Goal: Task Accomplishment & Management: Manage account settings

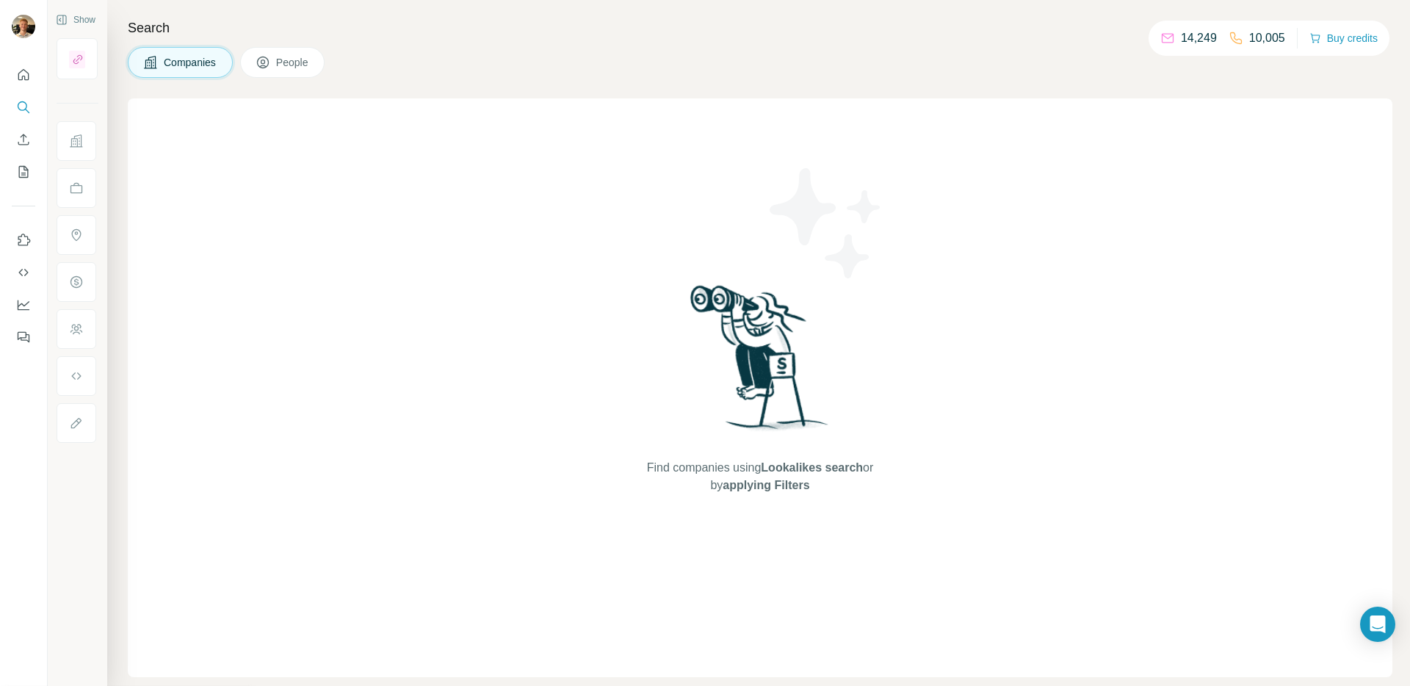
click at [26, 169] on icon "My lists" at bounding box center [23, 172] width 15 height 15
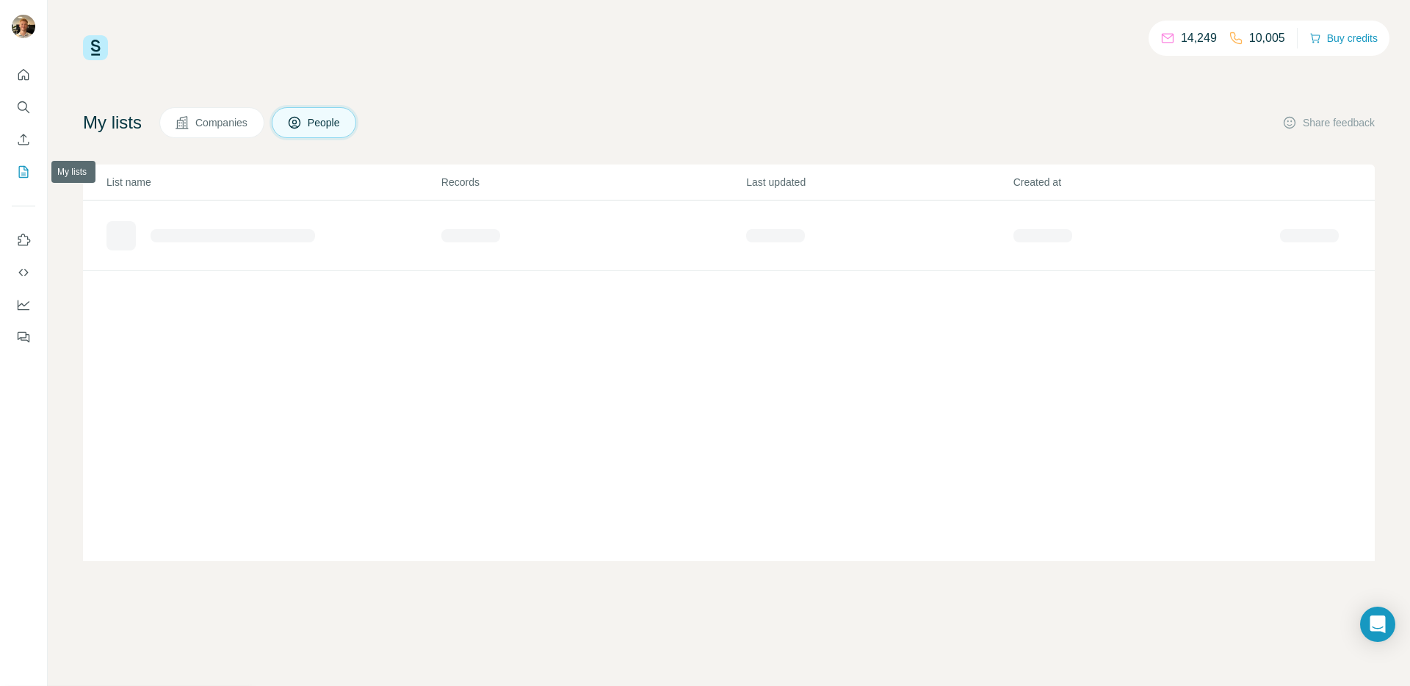
click at [21, 171] on icon "My lists" at bounding box center [23, 172] width 15 height 15
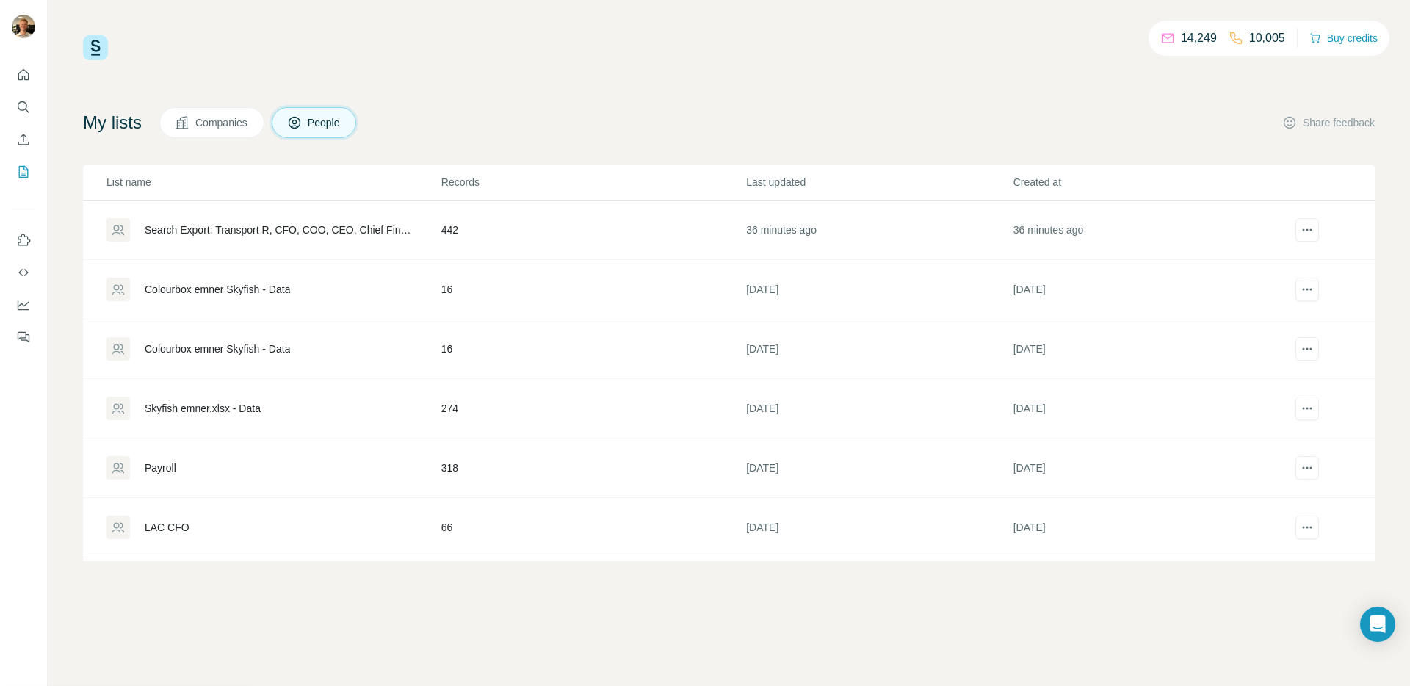
click at [369, 220] on div "Search Export: Transport R, CFO, COO, CEO, Chief Financial Officer, Chief Opera…" at bounding box center [273, 230] width 333 height 24
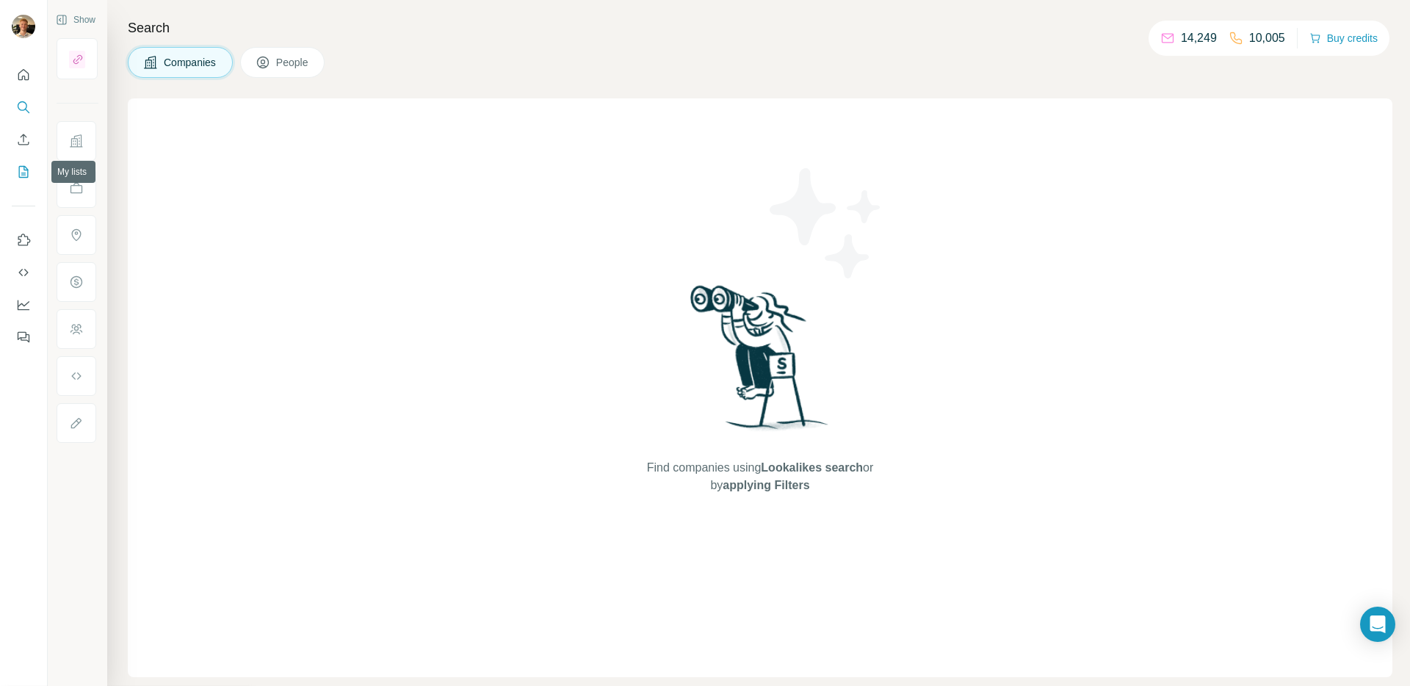
click at [24, 170] on icon "My lists" at bounding box center [23, 172] width 15 height 15
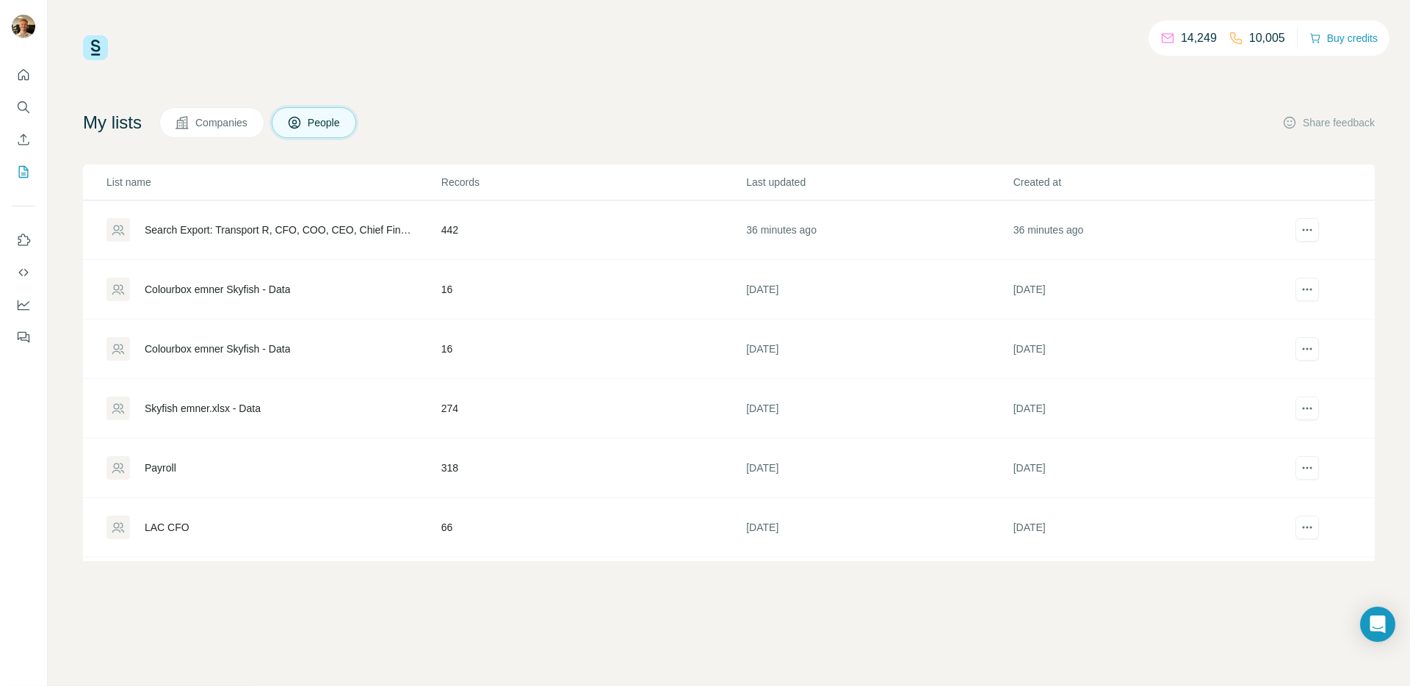
click at [195, 127] on button "Companies" at bounding box center [211, 122] width 105 height 31
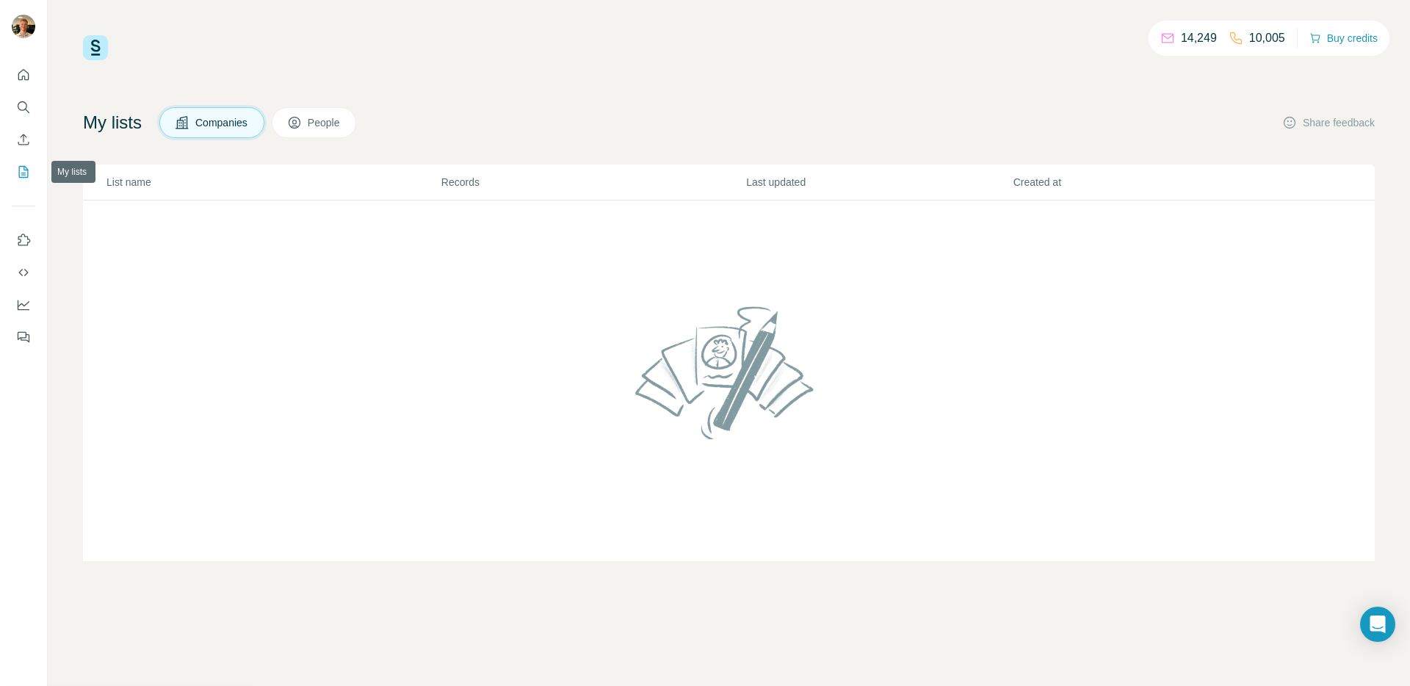
click at [24, 137] on icon "Enrich CSV" at bounding box center [23, 139] width 15 height 15
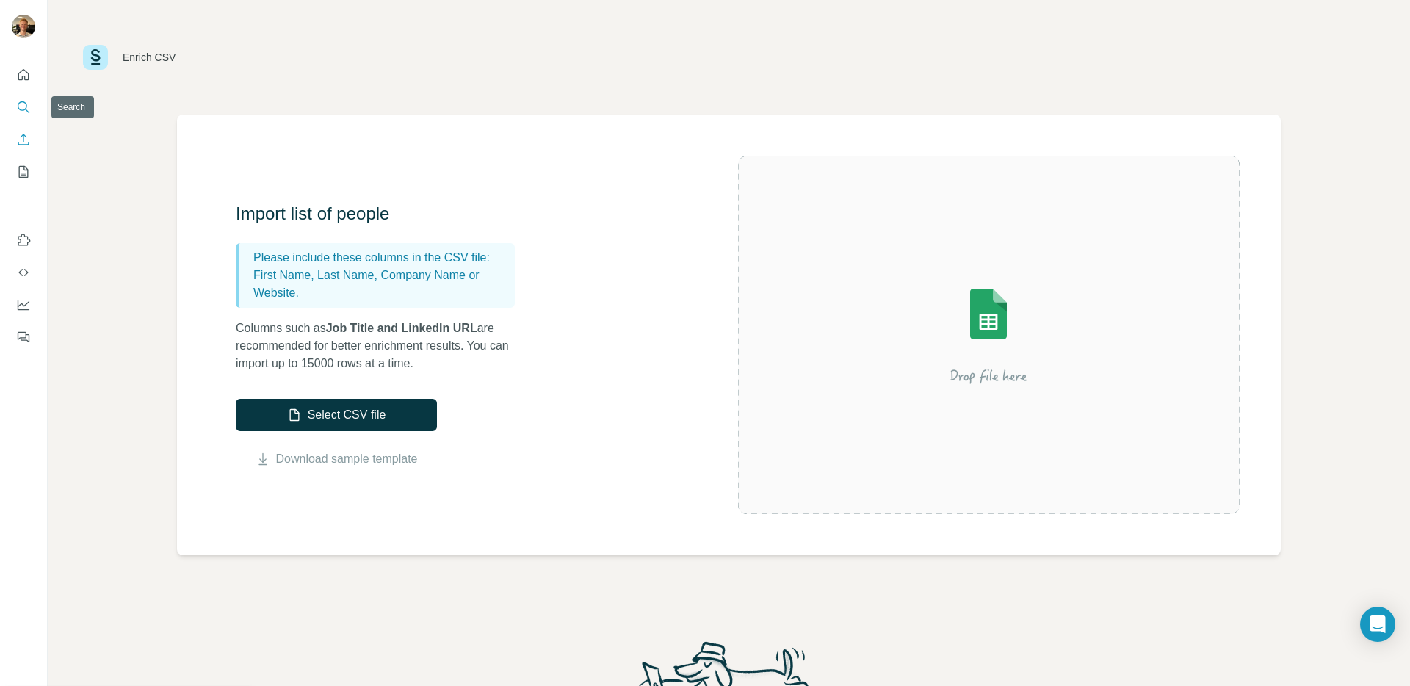
click at [27, 114] on icon "Search" at bounding box center [23, 107] width 15 height 15
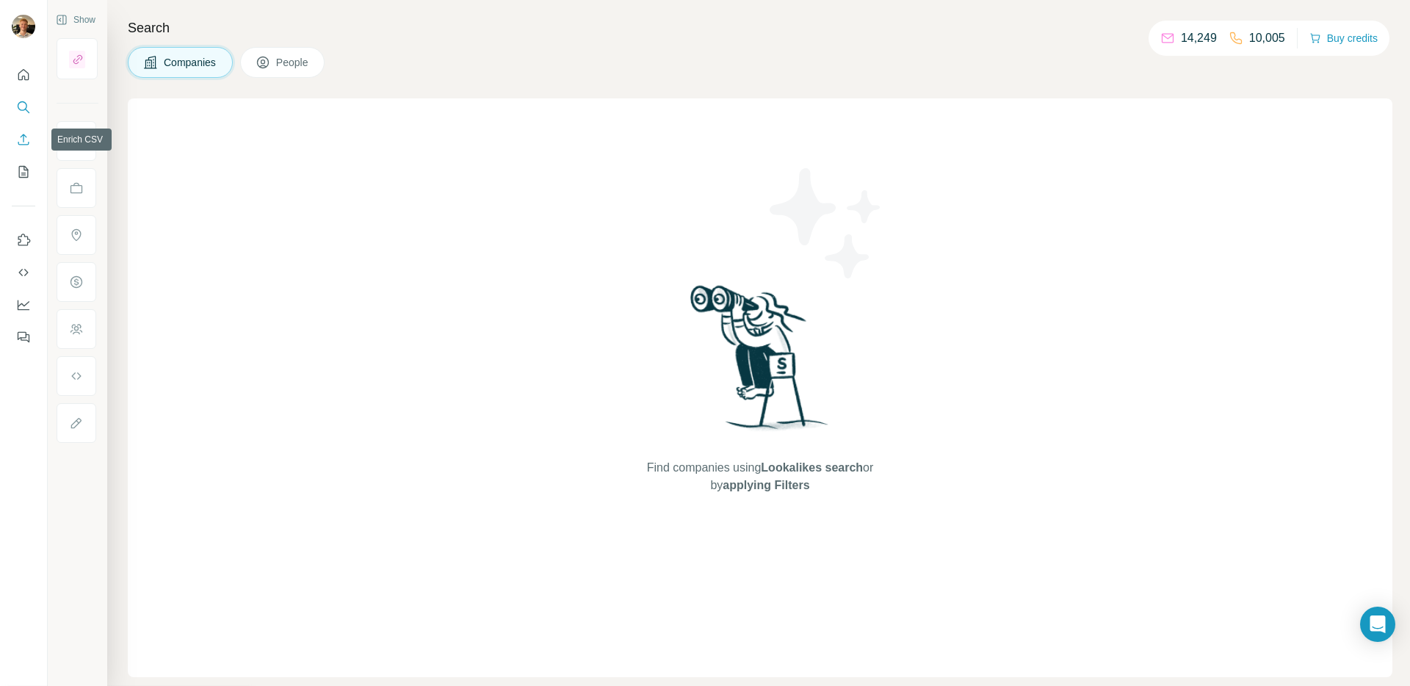
click at [20, 139] on icon "Enrich CSV" at bounding box center [23, 139] width 15 height 15
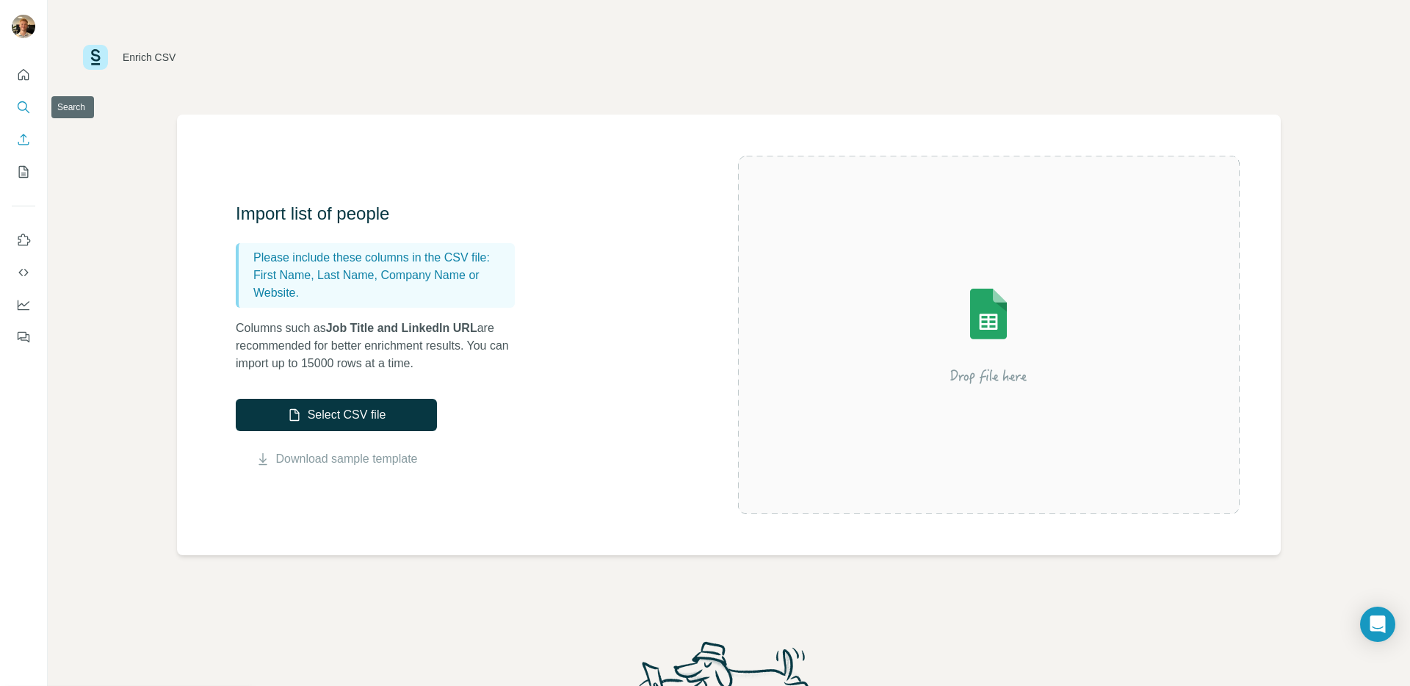
click at [21, 107] on icon "Search" at bounding box center [23, 107] width 15 height 15
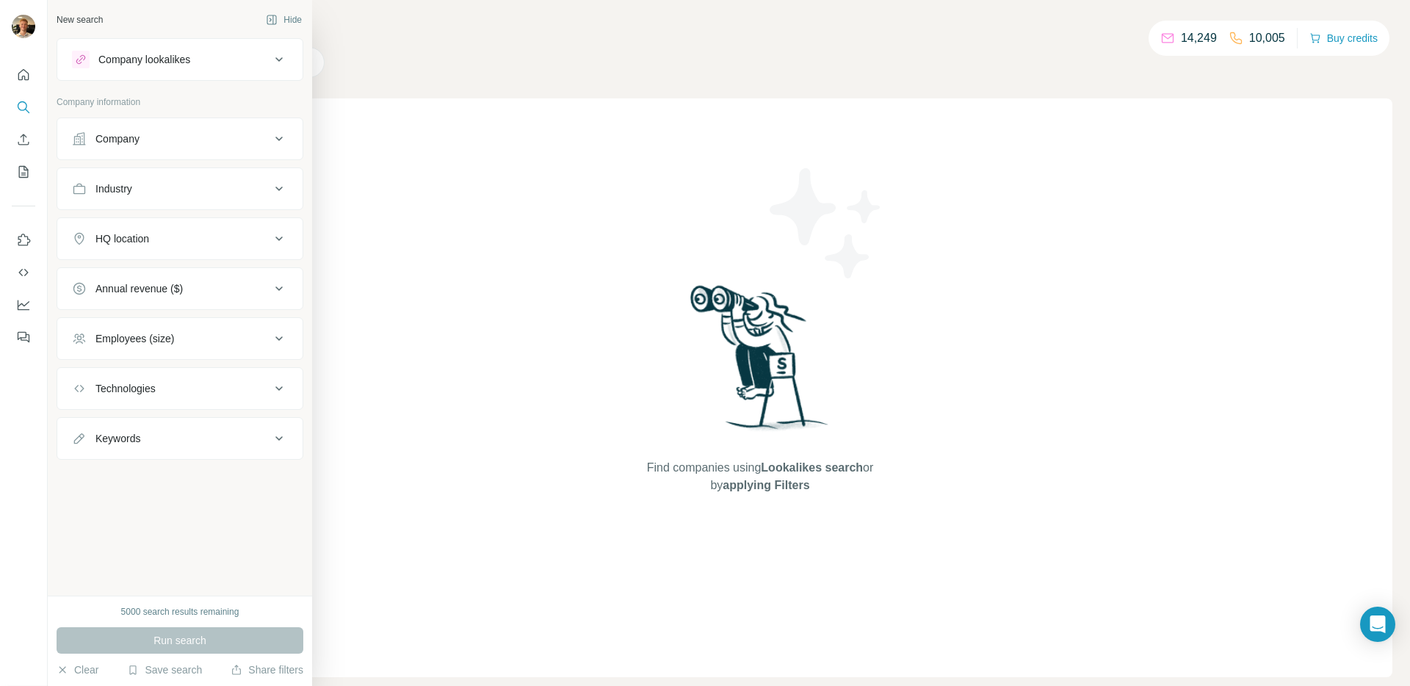
click at [217, 130] on button "Company" at bounding box center [179, 138] width 245 height 35
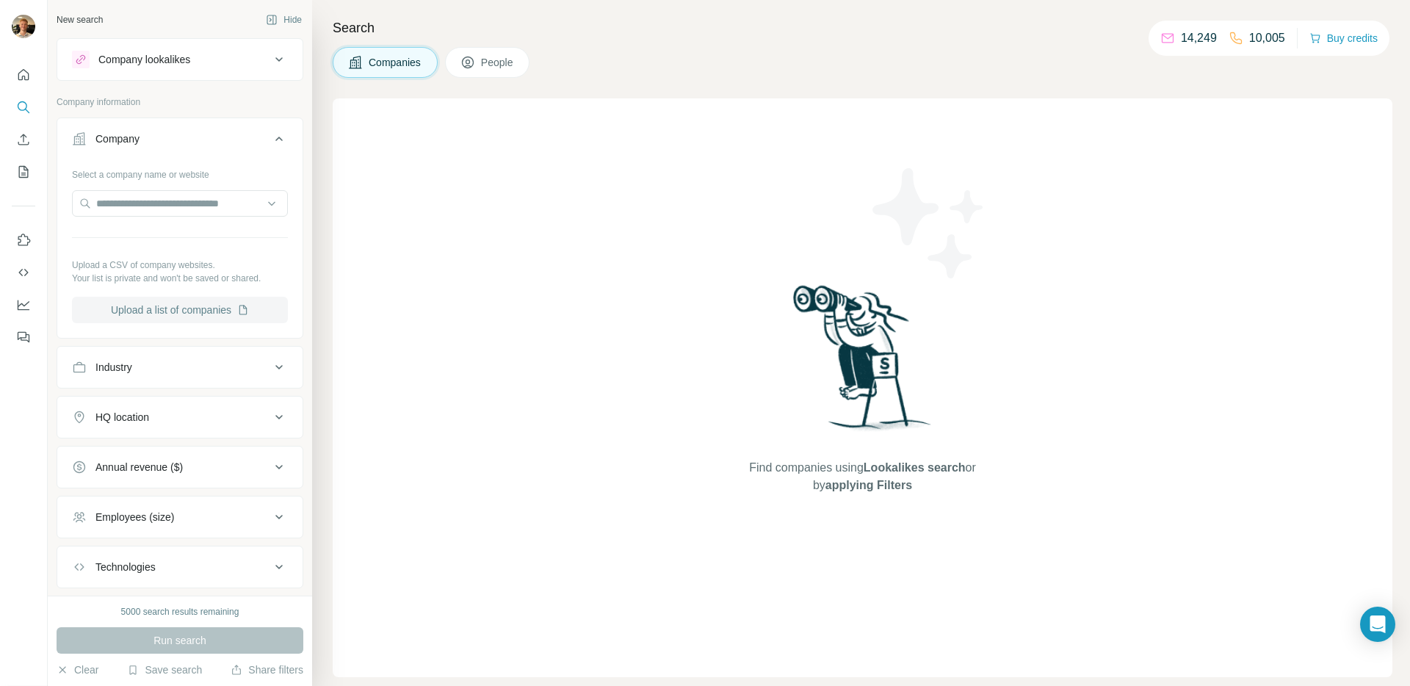
click at [174, 313] on button "Upload a list of companies" at bounding box center [180, 310] width 216 height 26
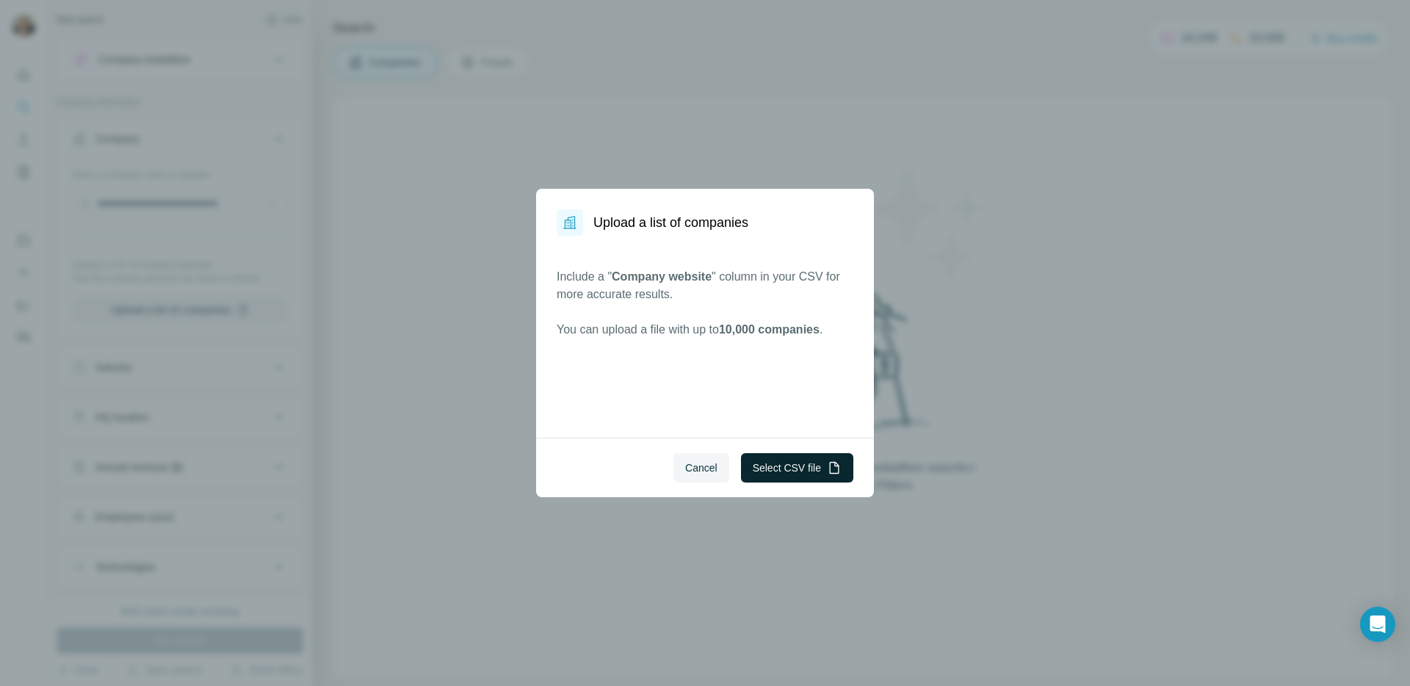
click at [798, 468] on button "Select CSV file" at bounding box center [797, 467] width 112 height 29
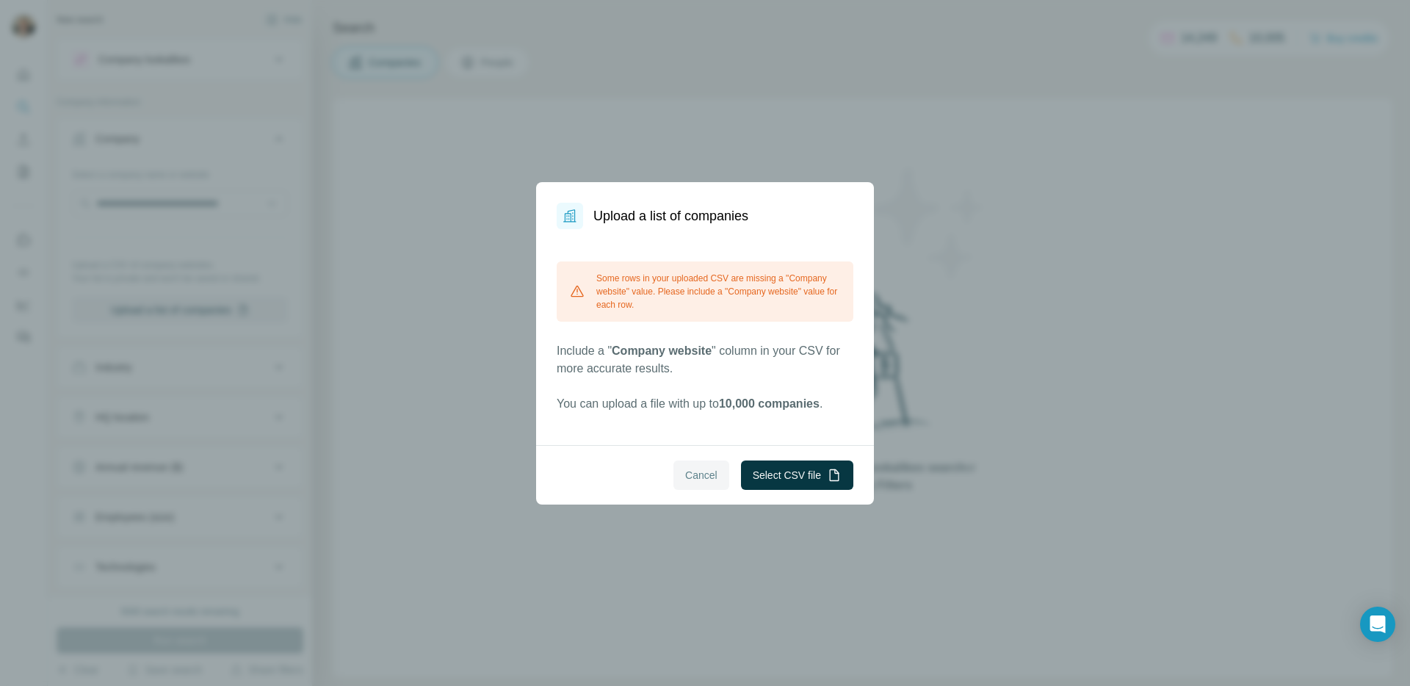
click at [696, 475] on span "Cancel" at bounding box center [701, 475] width 32 height 15
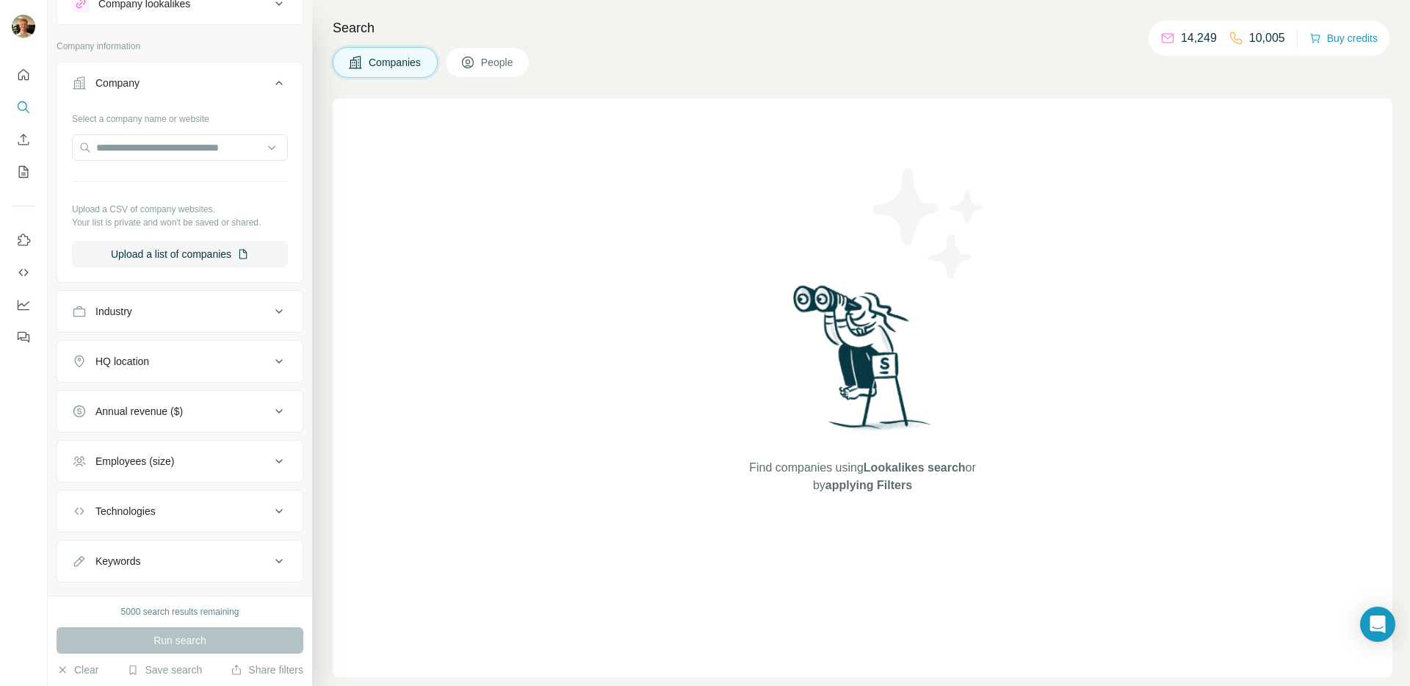
scroll to position [84, 0]
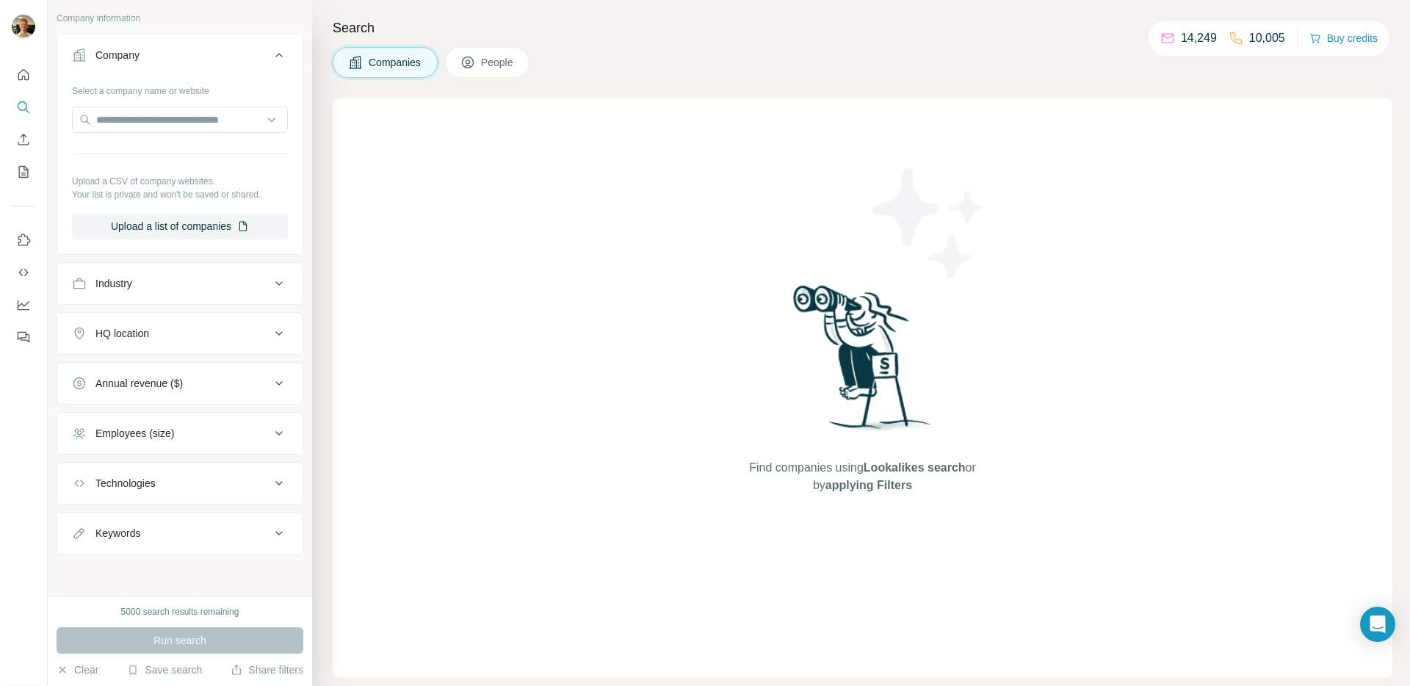
click at [157, 277] on div "Industry" at bounding box center [171, 283] width 198 height 15
click at [140, 322] on input at bounding box center [172, 320] width 181 height 16
click at [142, 272] on button "Industry" at bounding box center [179, 286] width 245 height 41
click at [250, 672] on button "Share filters" at bounding box center [267, 670] width 73 height 15
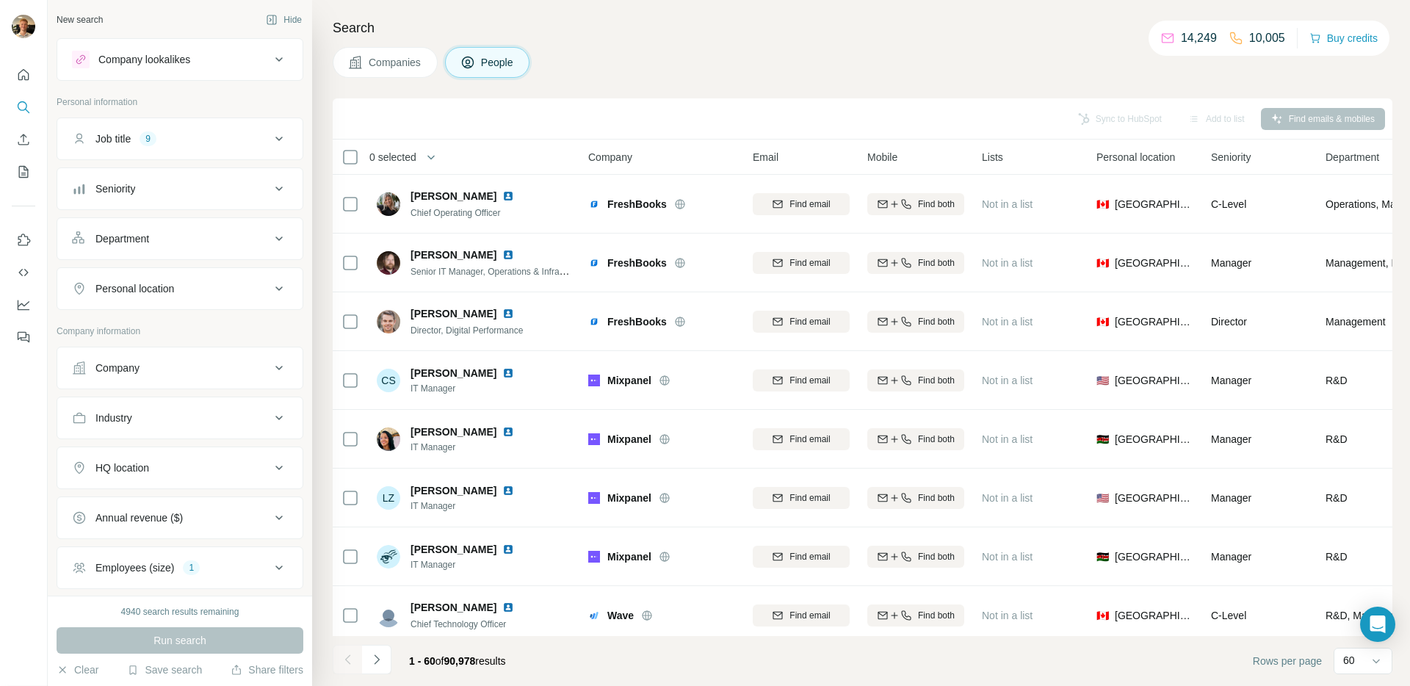
click at [190, 145] on div "Job title 9" at bounding box center [171, 138] width 198 height 15
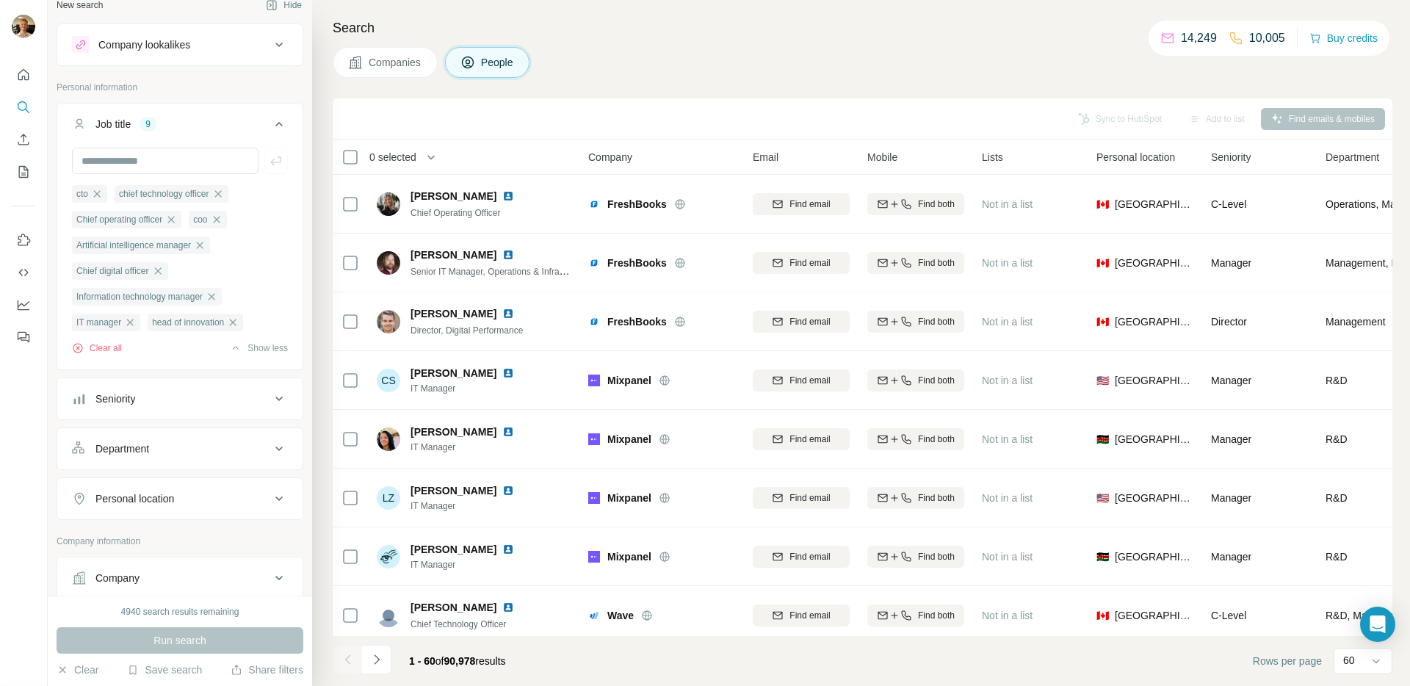
scroll to position [16, 0]
click at [171, 502] on div "Personal location" at bounding box center [134, 497] width 79 height 15
click at [185, 538] on input "text" at bounding box center [180, 534] width 216 height 26
type input "*******"
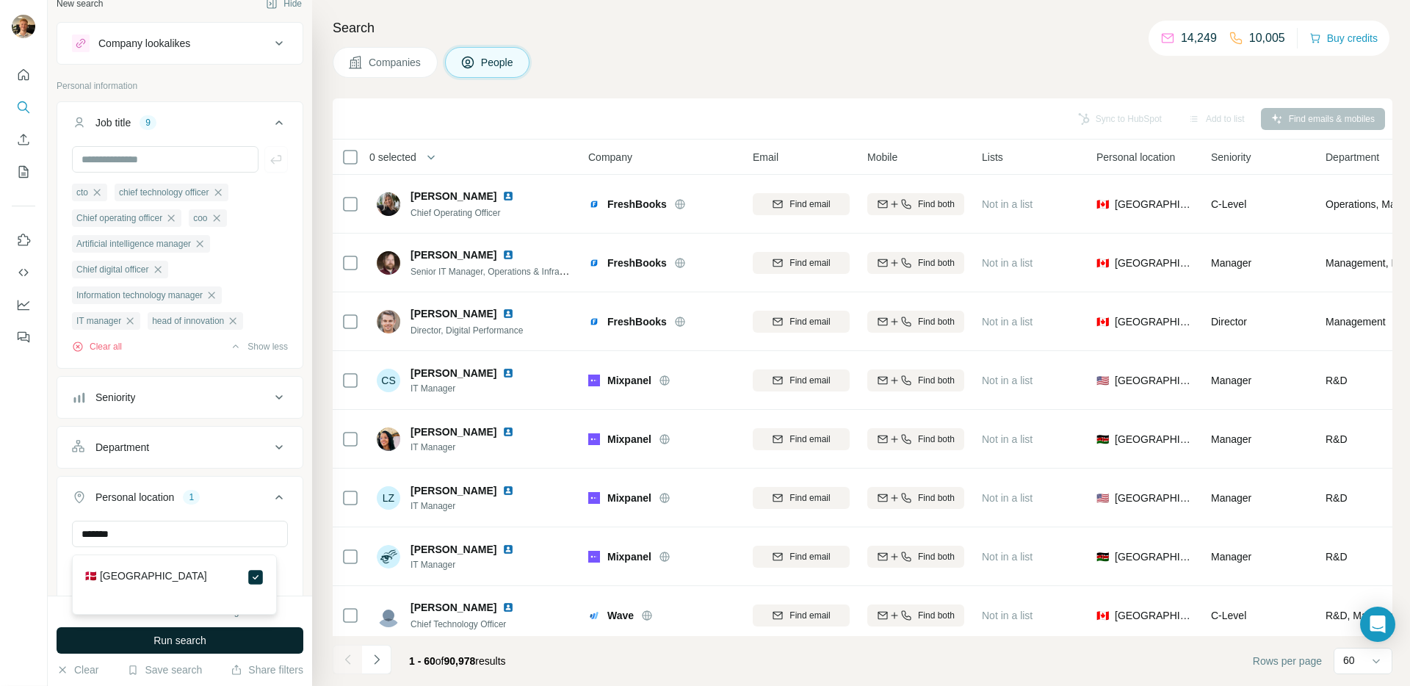
click at [202, 639] on span "Run search" at bounding box center [180, 640] width 53 height 15
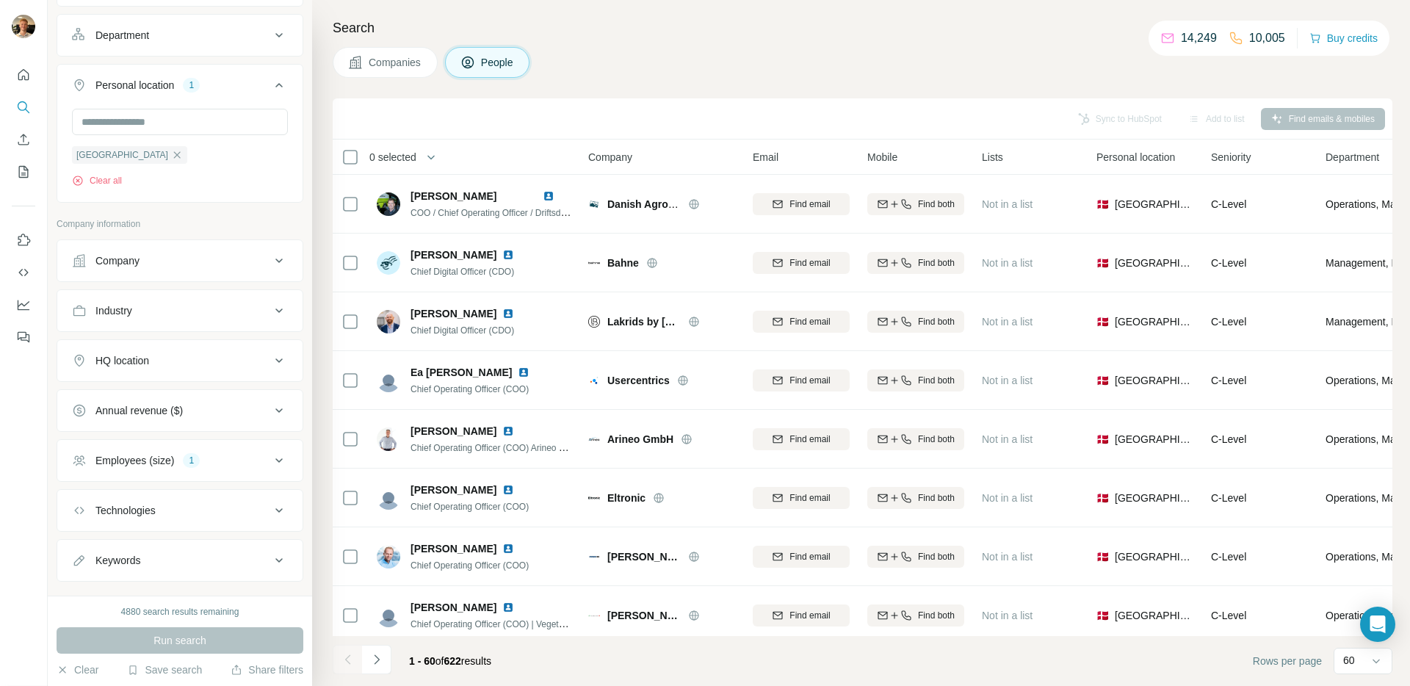
scroll to position [436, 0]
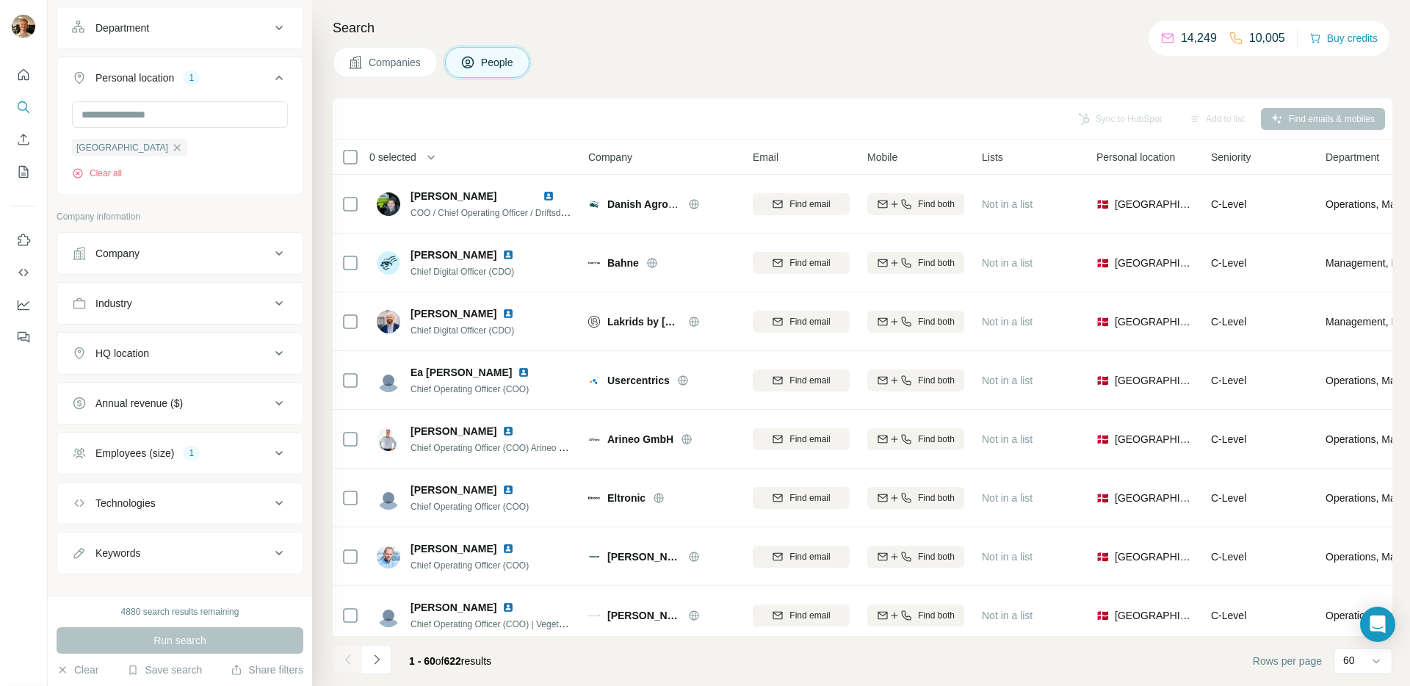
click at [181, 367] on button "HQ location" at bounding box center [179, 353] width 245 height 35
click at [175, 397] on input "text" at bounding box center [180, 390] width 216 height 26
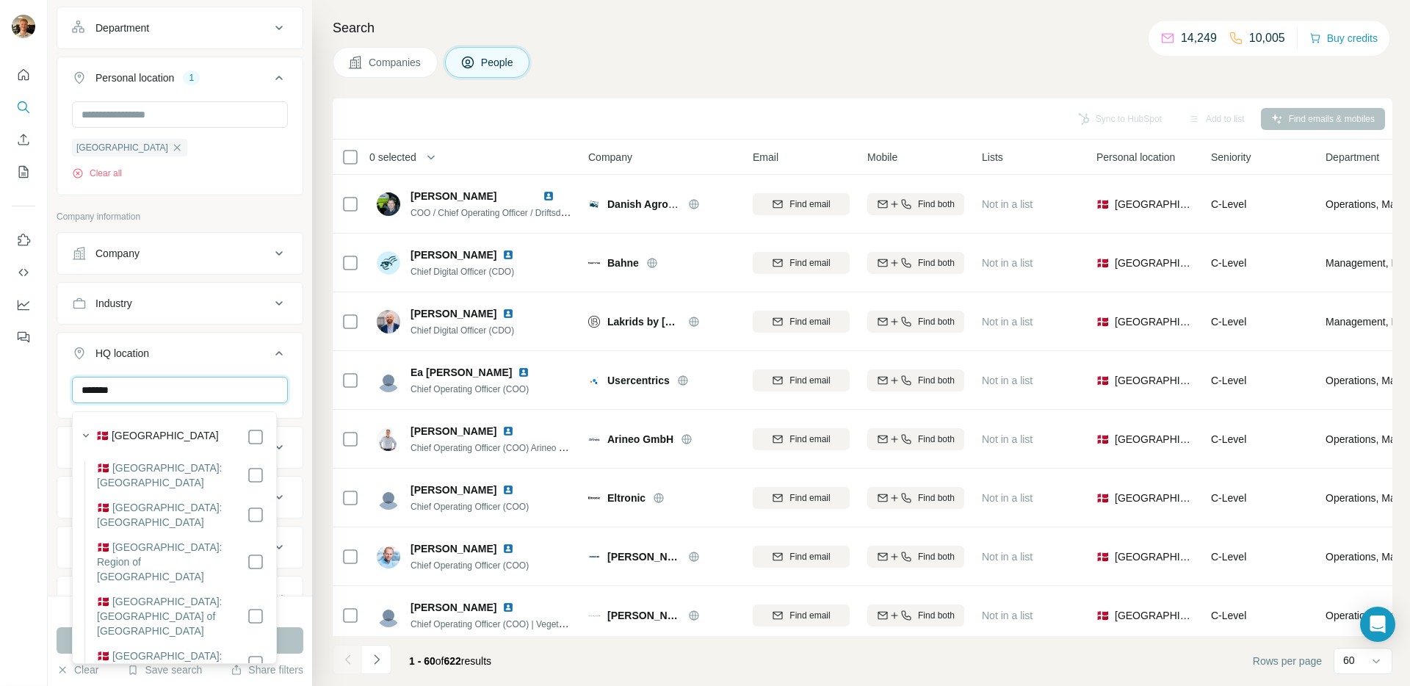
type input "*******"
click at [286, 348] on button "HQ location 1" at bounding box center [179, 356] width 245 height 41
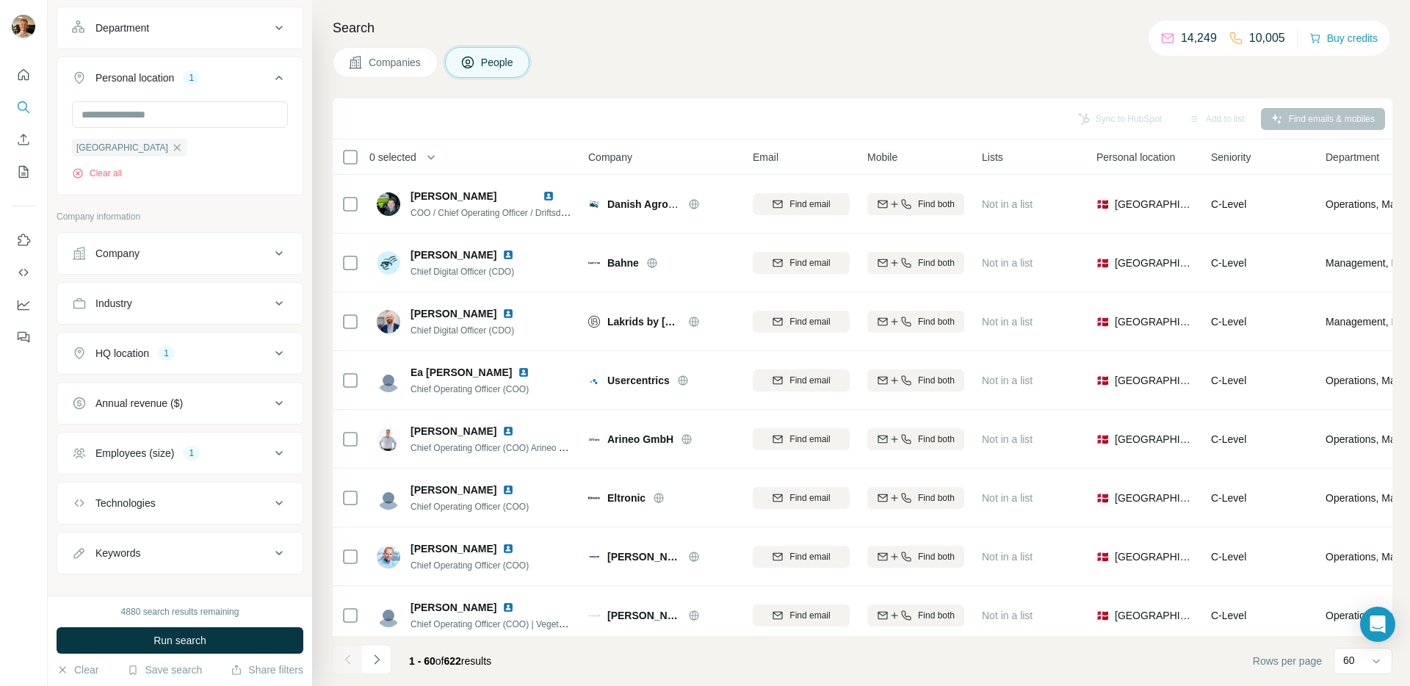
scroll to position [461, 0]
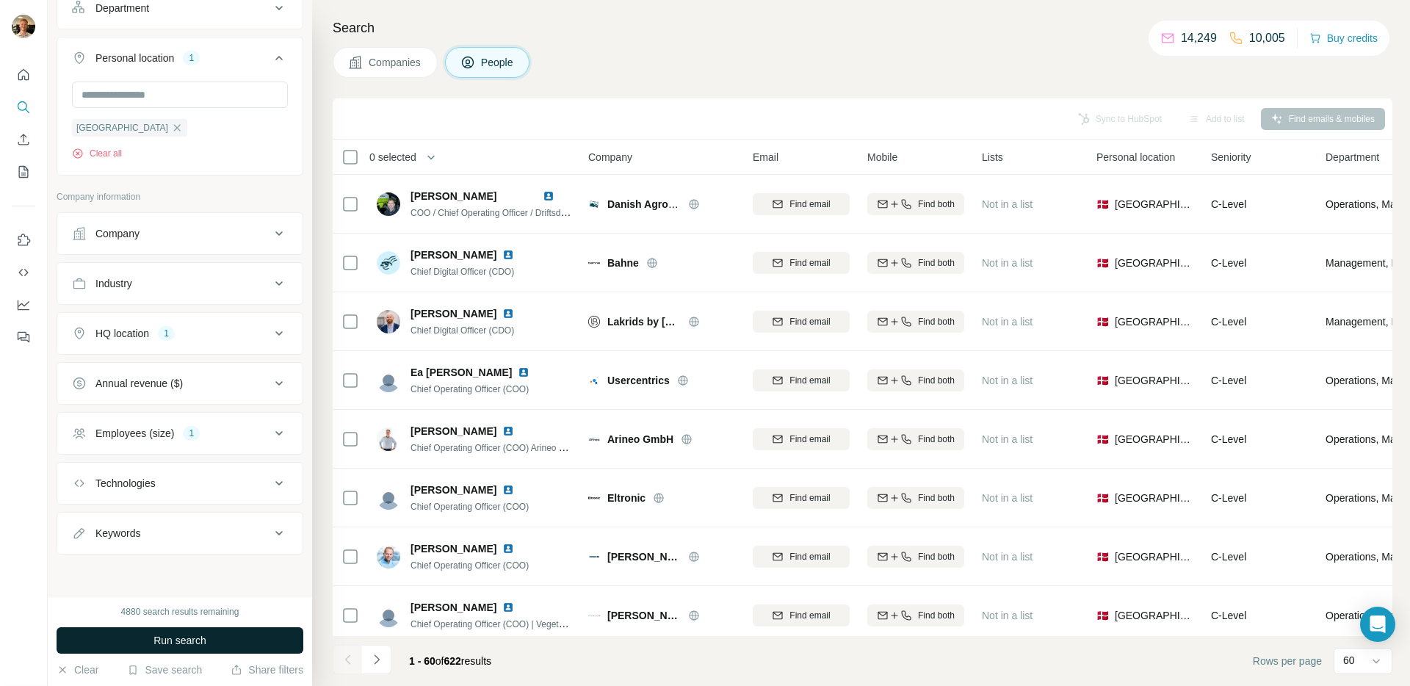
click at [212, 632] on button "Run search" at bounding box center [180, 640] width 247 height 26
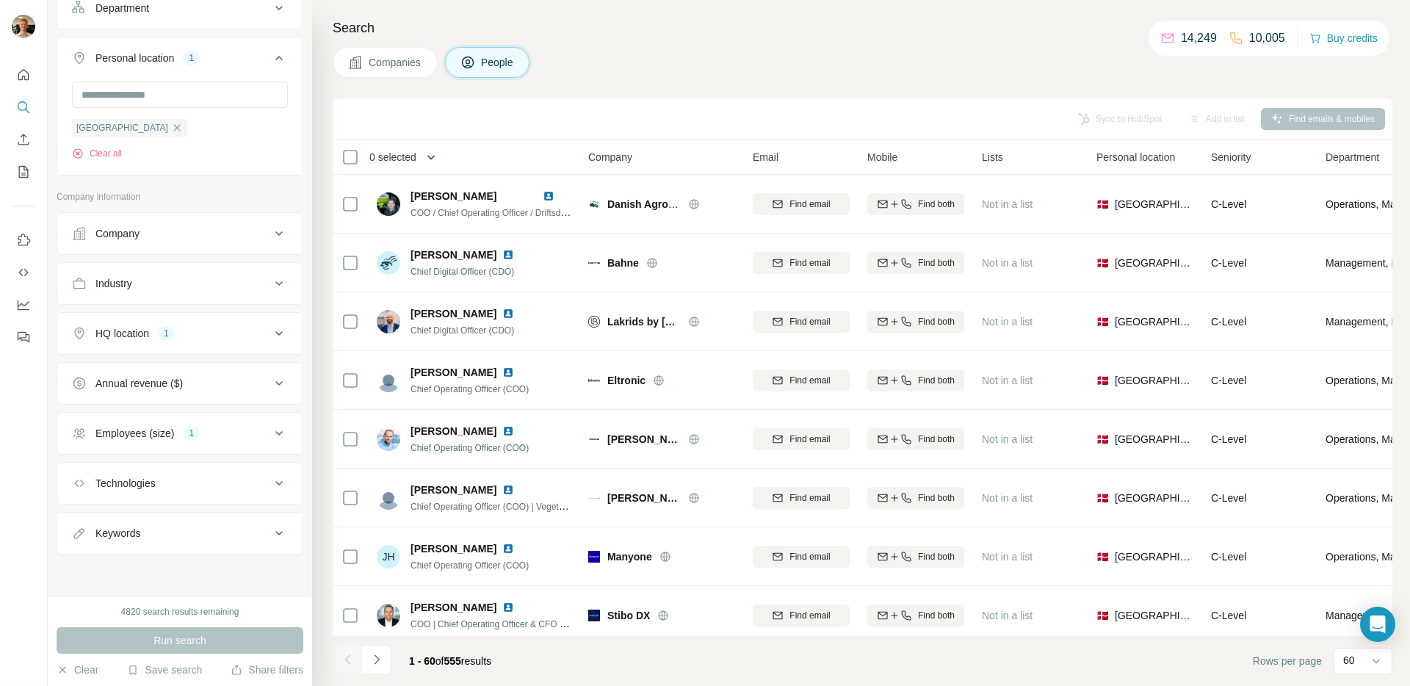
click at [446, 155] on button "button" at bounding box center [430, 156] width 29 height 29
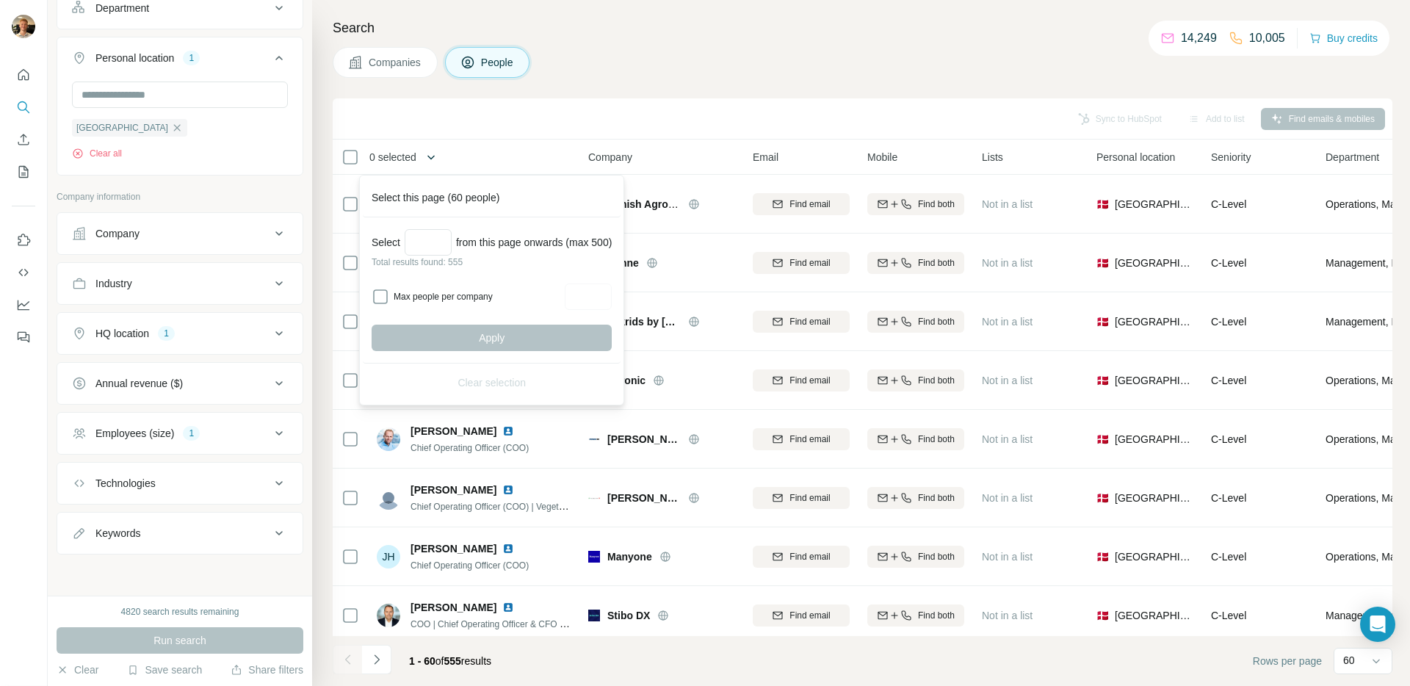
click at [433, 157] on icon "button" at bounding box center [431, 157] width 15 height 15
click at [433, 238] on input "Select a number (up to 500)" at bounding box center [428, 242] width 47 height 26
type input "***"
click at [505, 340] on span "Apply" at bounding box center [492, 338] width 26 height 15
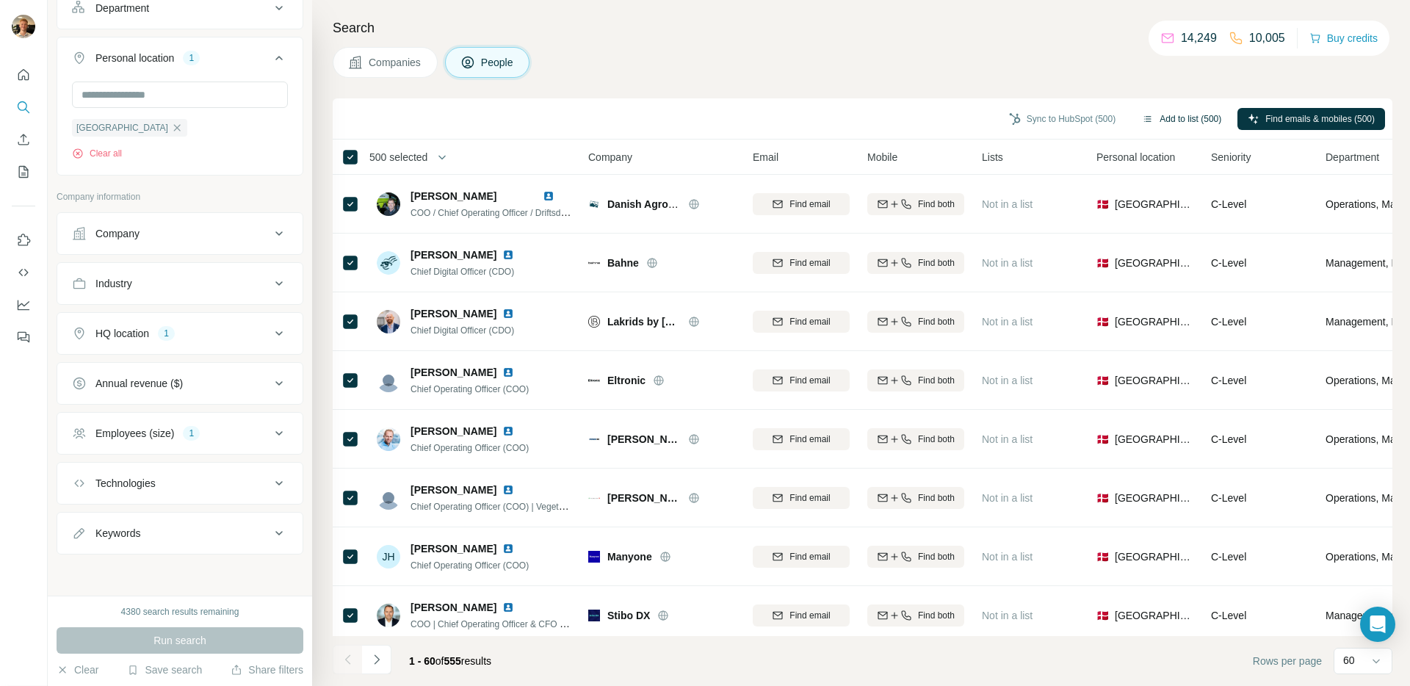
click at [1169, 119] on button "Add to list (500)" at bounding box center [1182, 119] width 100 height 22
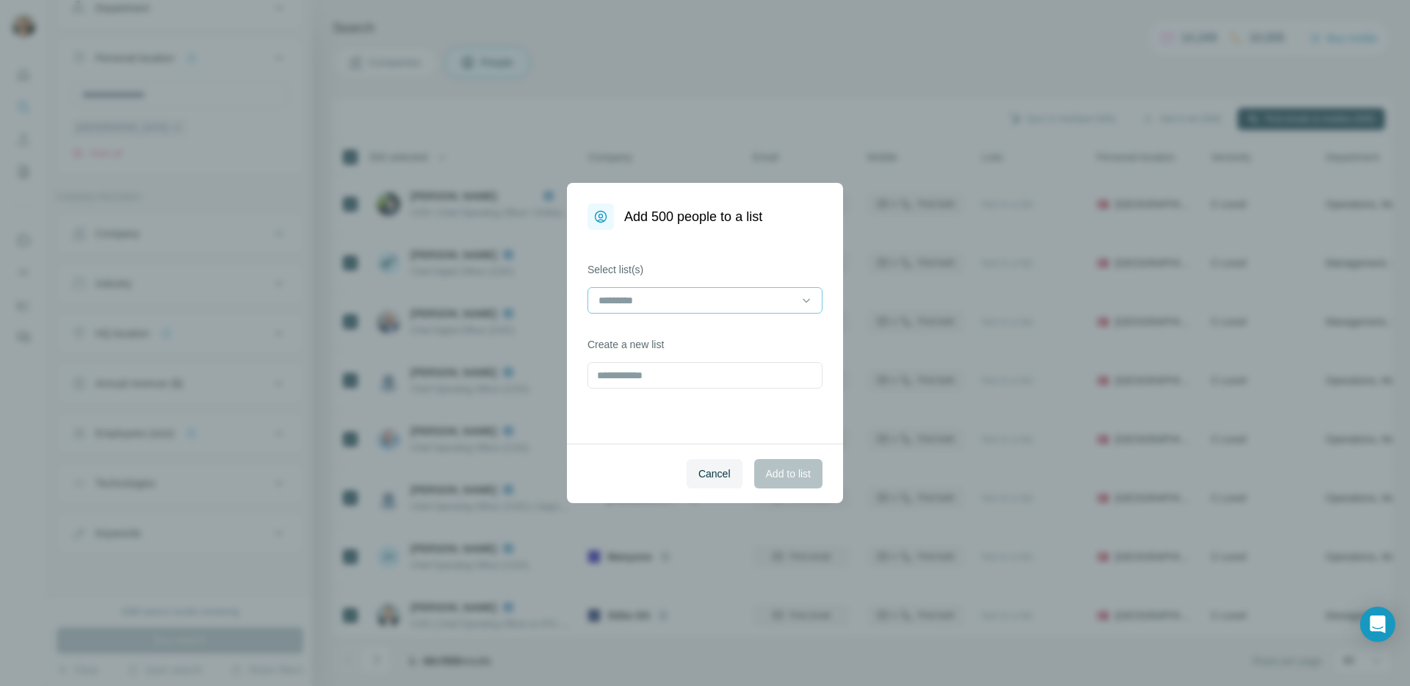
click at [633, 304] on input at bounding box center [696, 300] width 198 height 16
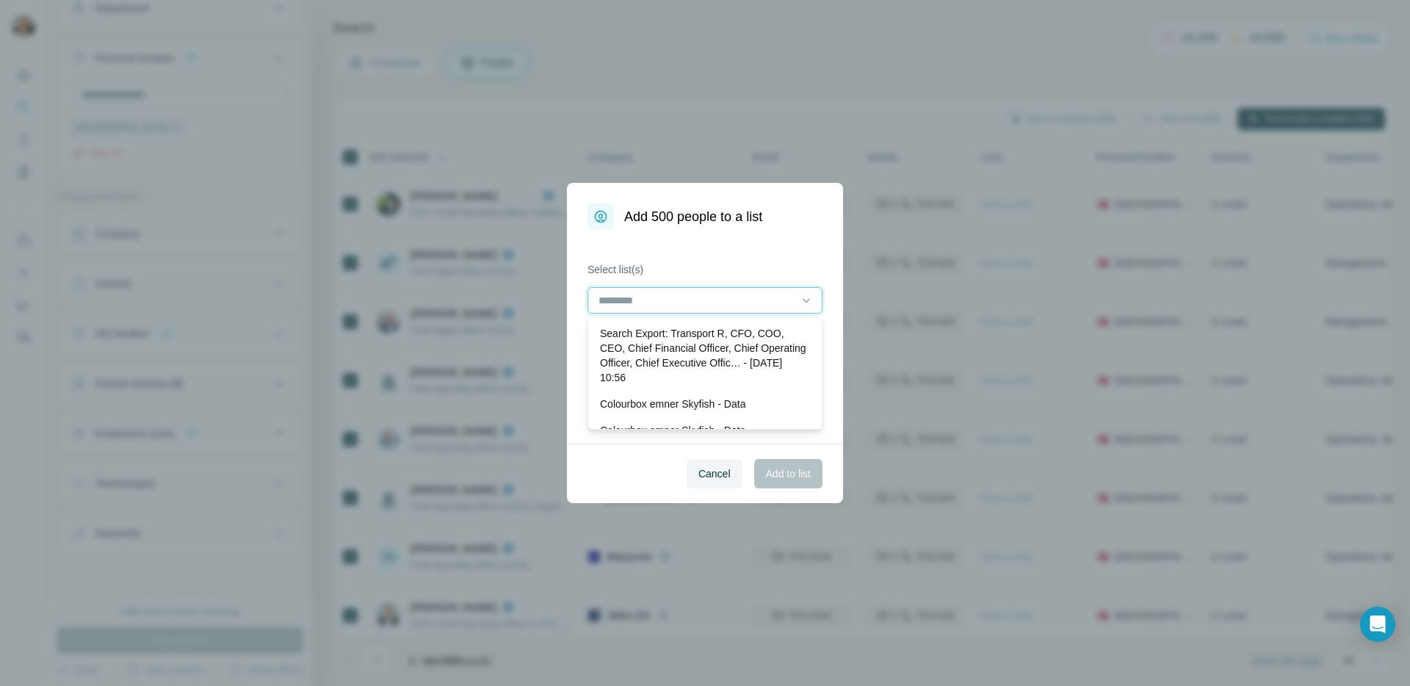
click at [659, 297] on input at bounding box center [696, 300] width 198 height 16
click at [689, 248] on div "Select list(s) Create a new list" at bounding box center [705, 337] width 276 height 214
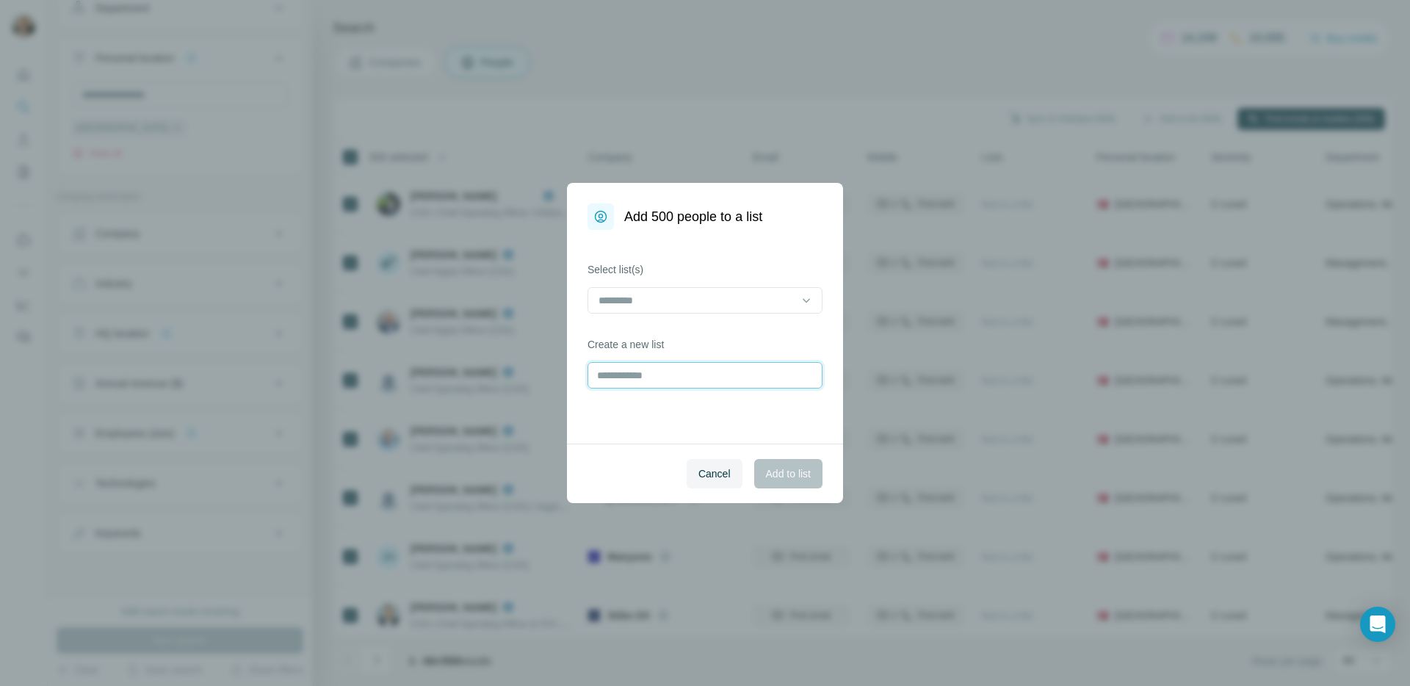
click at [668, 364] on input "text" at bounding box center [705, 375] width 235 height 26
type input "**********"
click at [782, 474] on span "Add to list" at bounding box center [788, 473] width 45 height 15
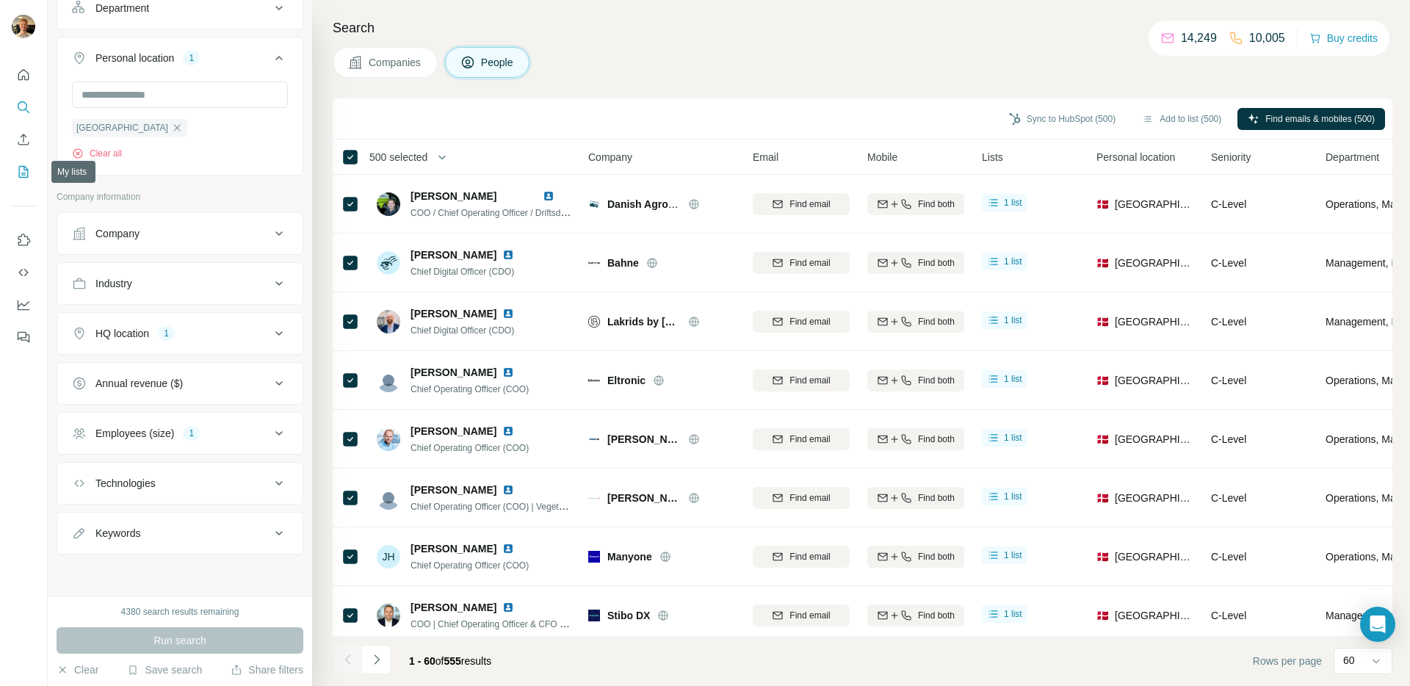
click at [22, 170] on icon "My lists" at bounding box center [23, 172] width 15 height 15
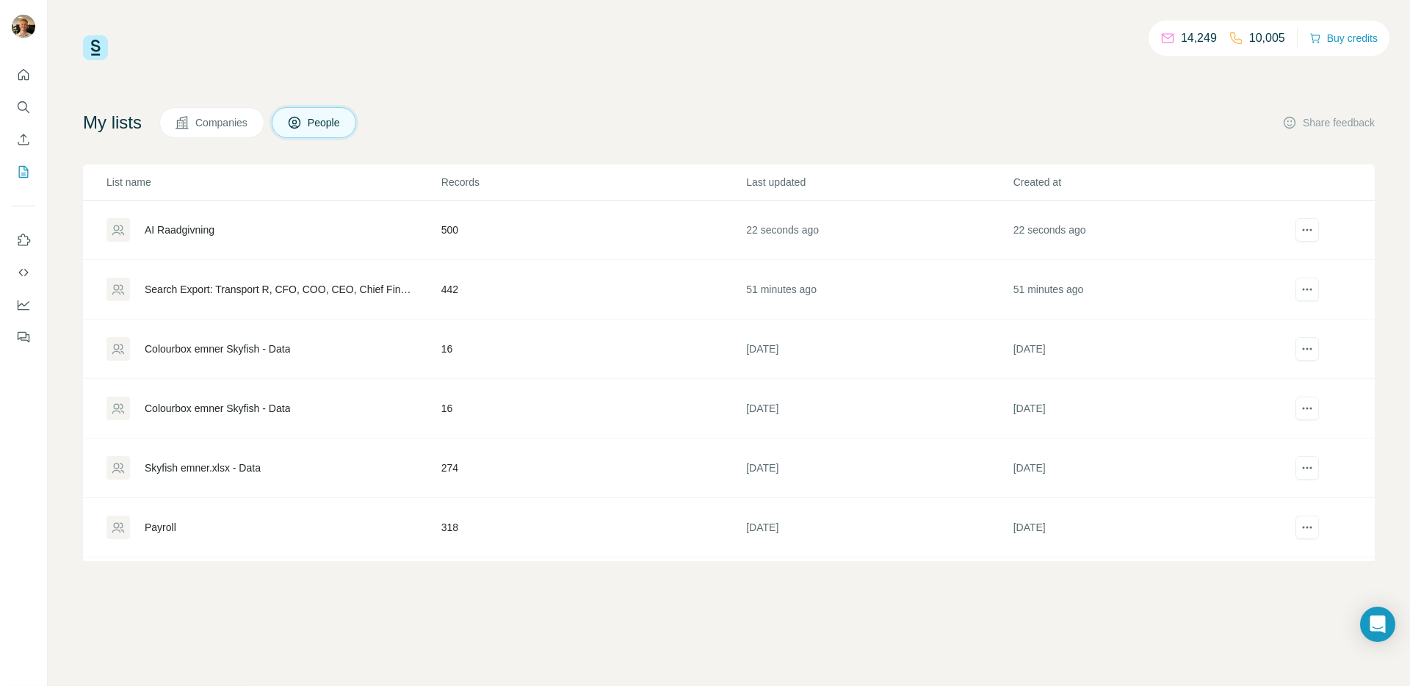
click at [227, 218] on div "AI Raadgivning" at bounding box center [273, 230] width 333 height 24
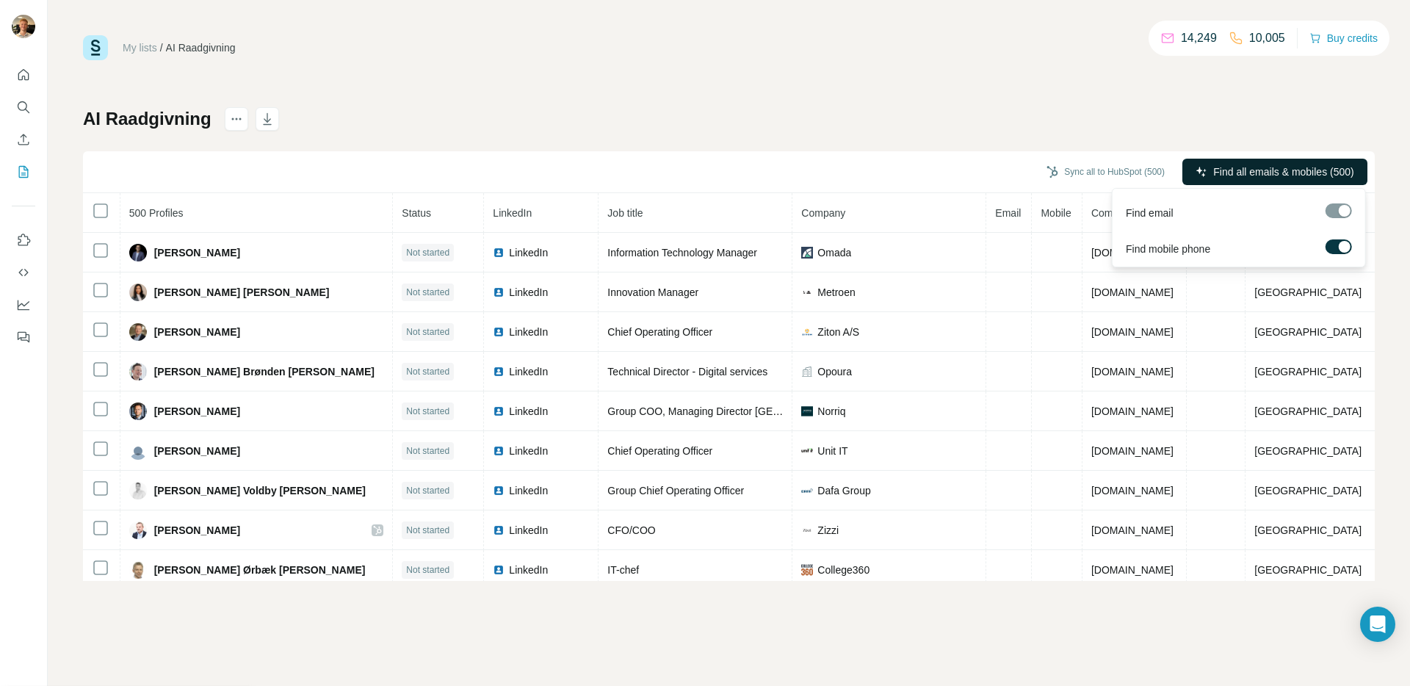
click at [1243, 166] on span "Find all emails & mobiles (500)" at bounding box center [1283, 172] width 140 height 15
